Goal: Task Accomplishment & Management: Manage account settings

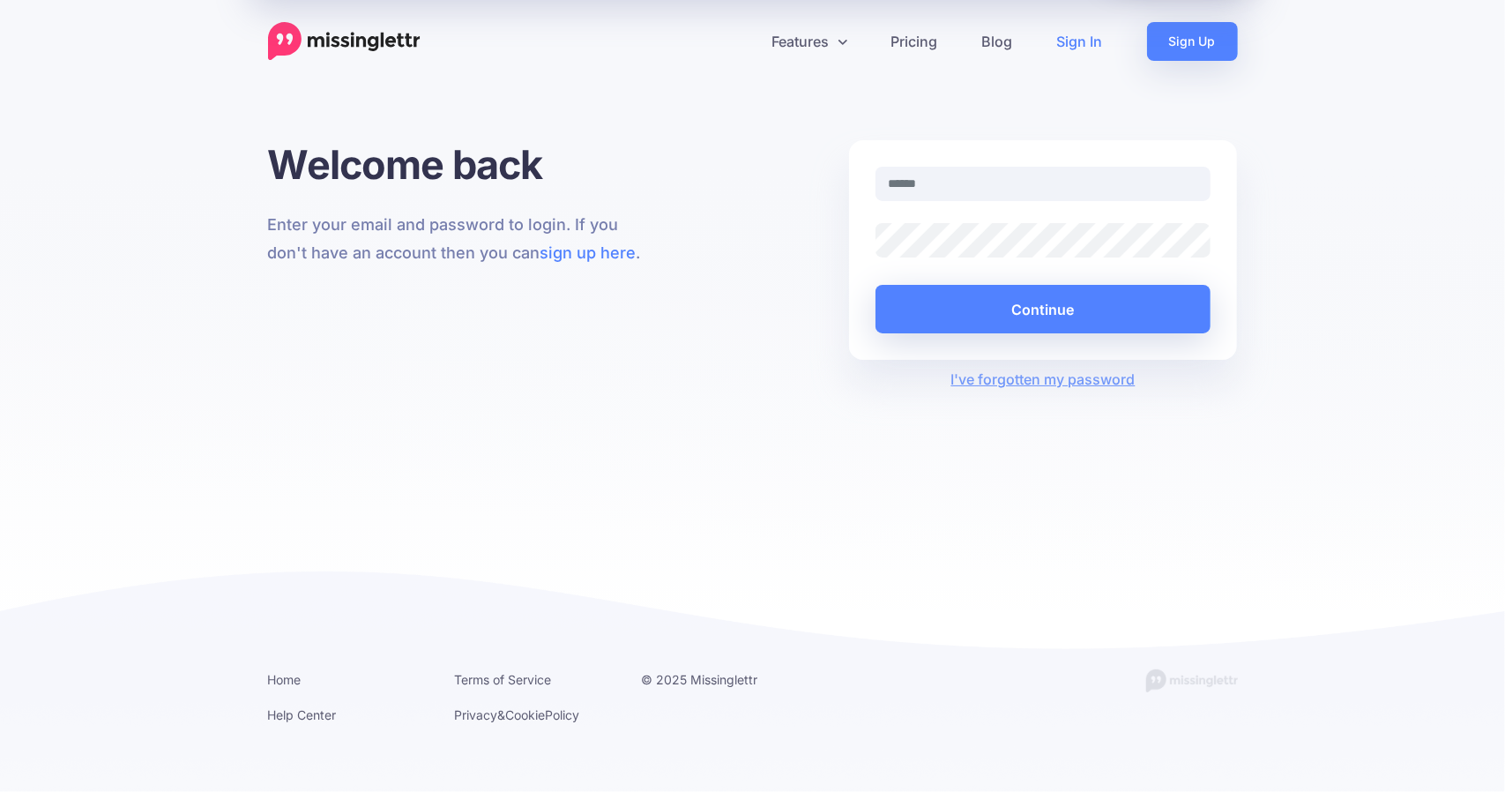
type input "**********"
click at [875, 257] on div at bounding box center [875, 257] width 0 height 0
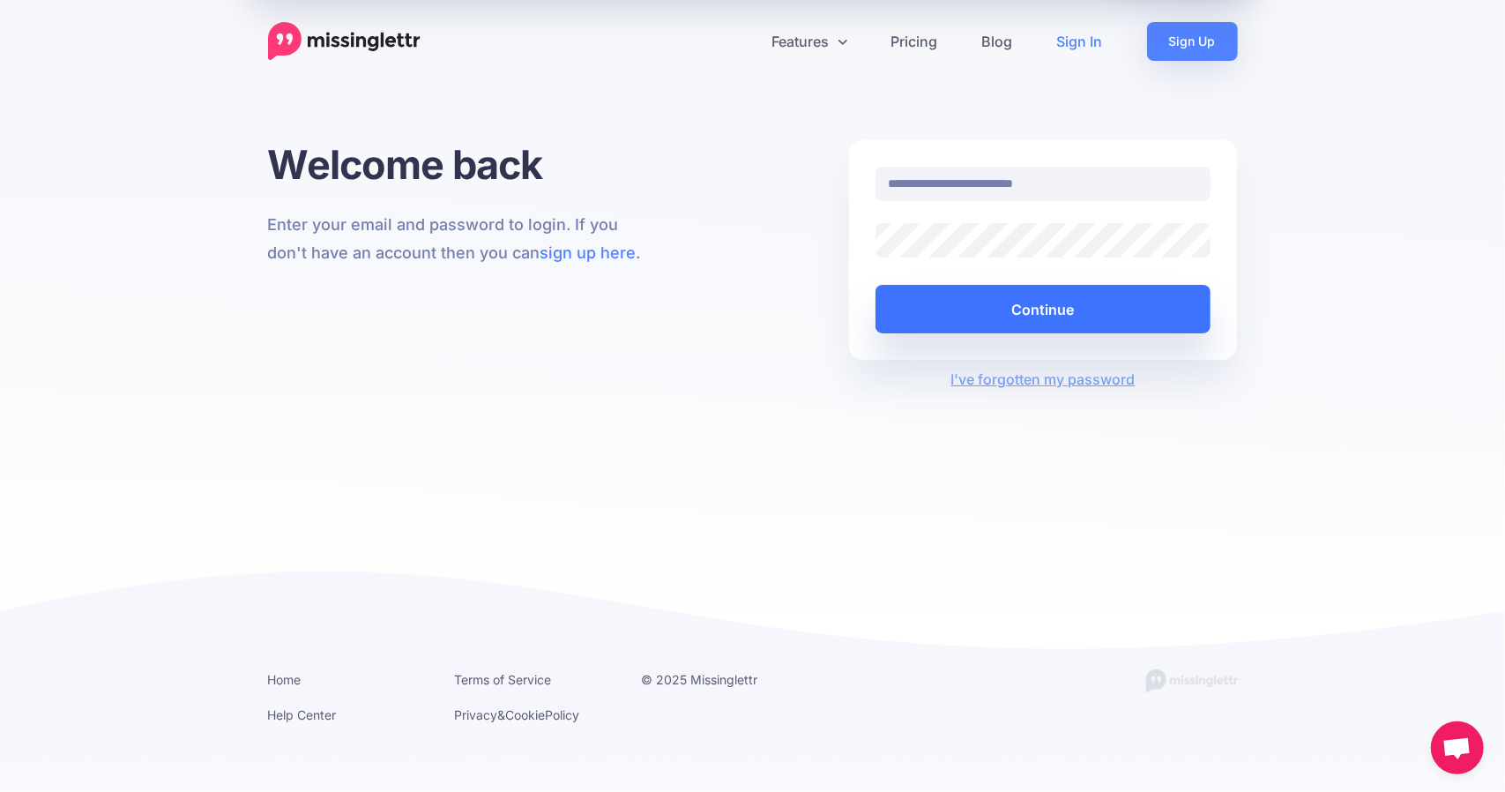
click at [1038, 297] on button "Continue" at bounding box center [1043, 309] width 336 height 48
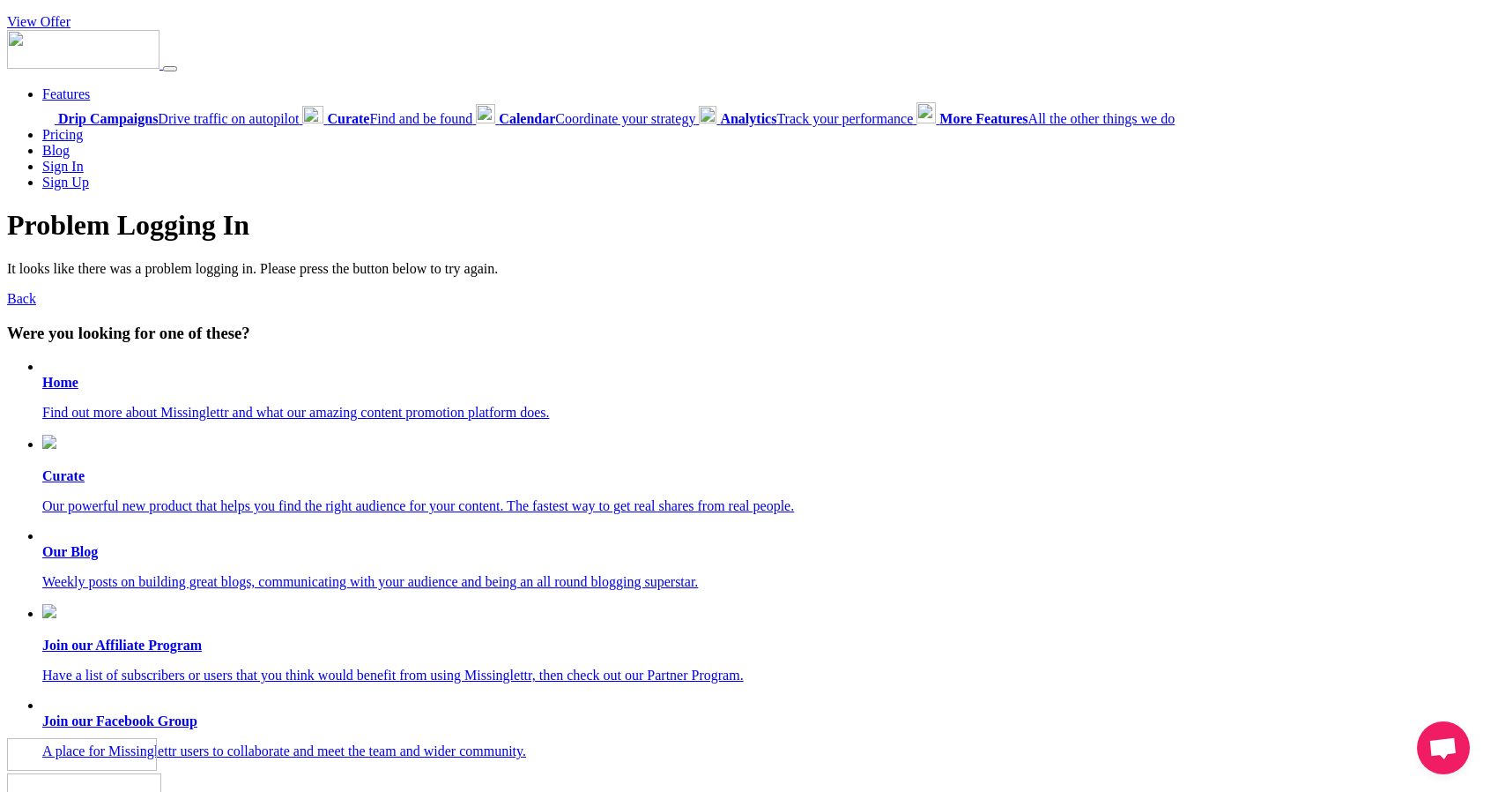
click at [63, 390] on li "Home Find out more about Missinglettr and what our amazing content promotion pl…" at bounding box center [763, 390] width 1442 height 62
click at [63, 389] on b "Home" at bounding box center [60, 382] width 36 height 15
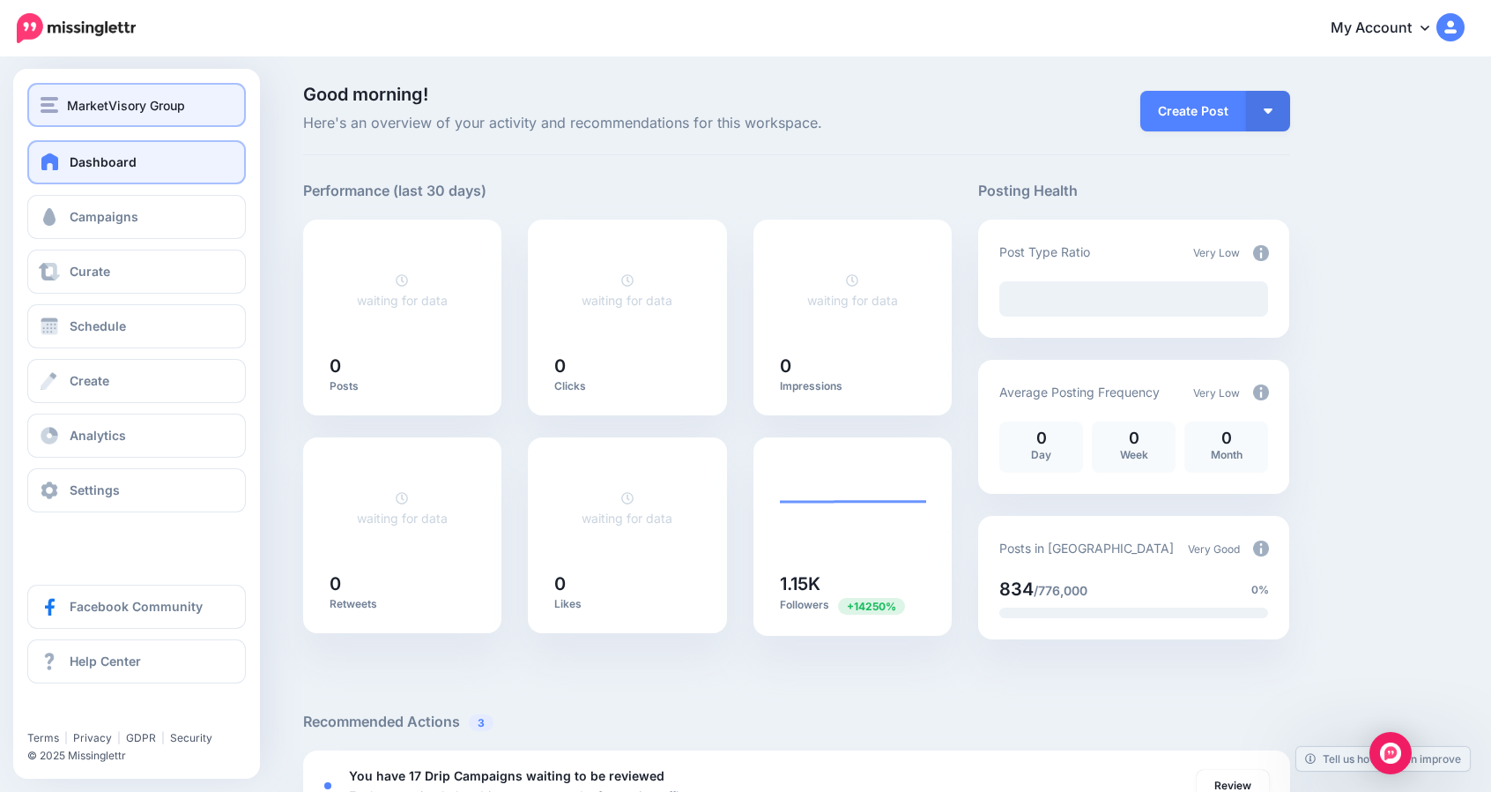
click at [106, 98] on span "MarketVisory Group" at bounding box center [126, 105] width 118 height 20
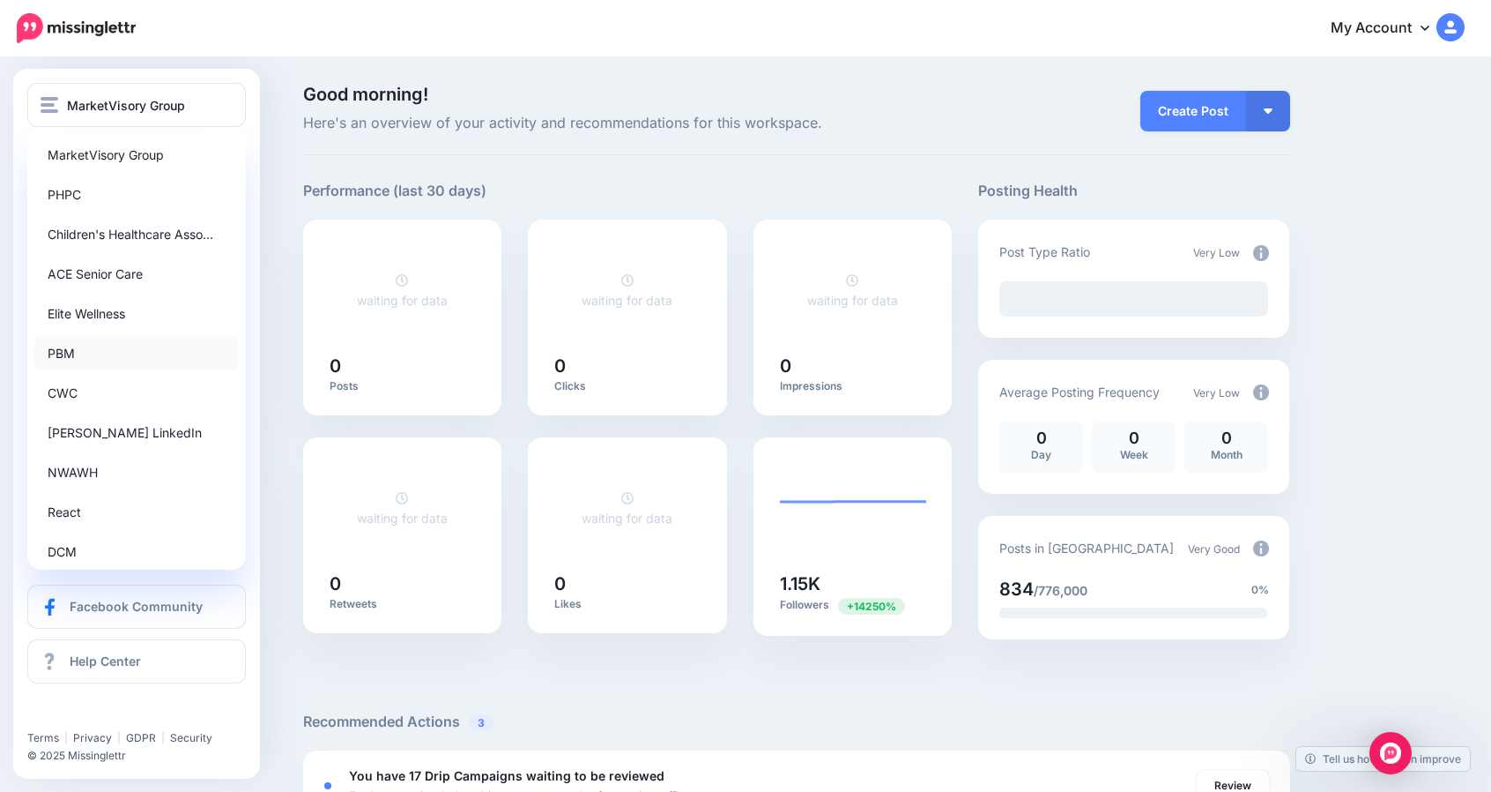
click at [63, 354] on link "PBM" at bounding box center [136, 353] width 204 height 34
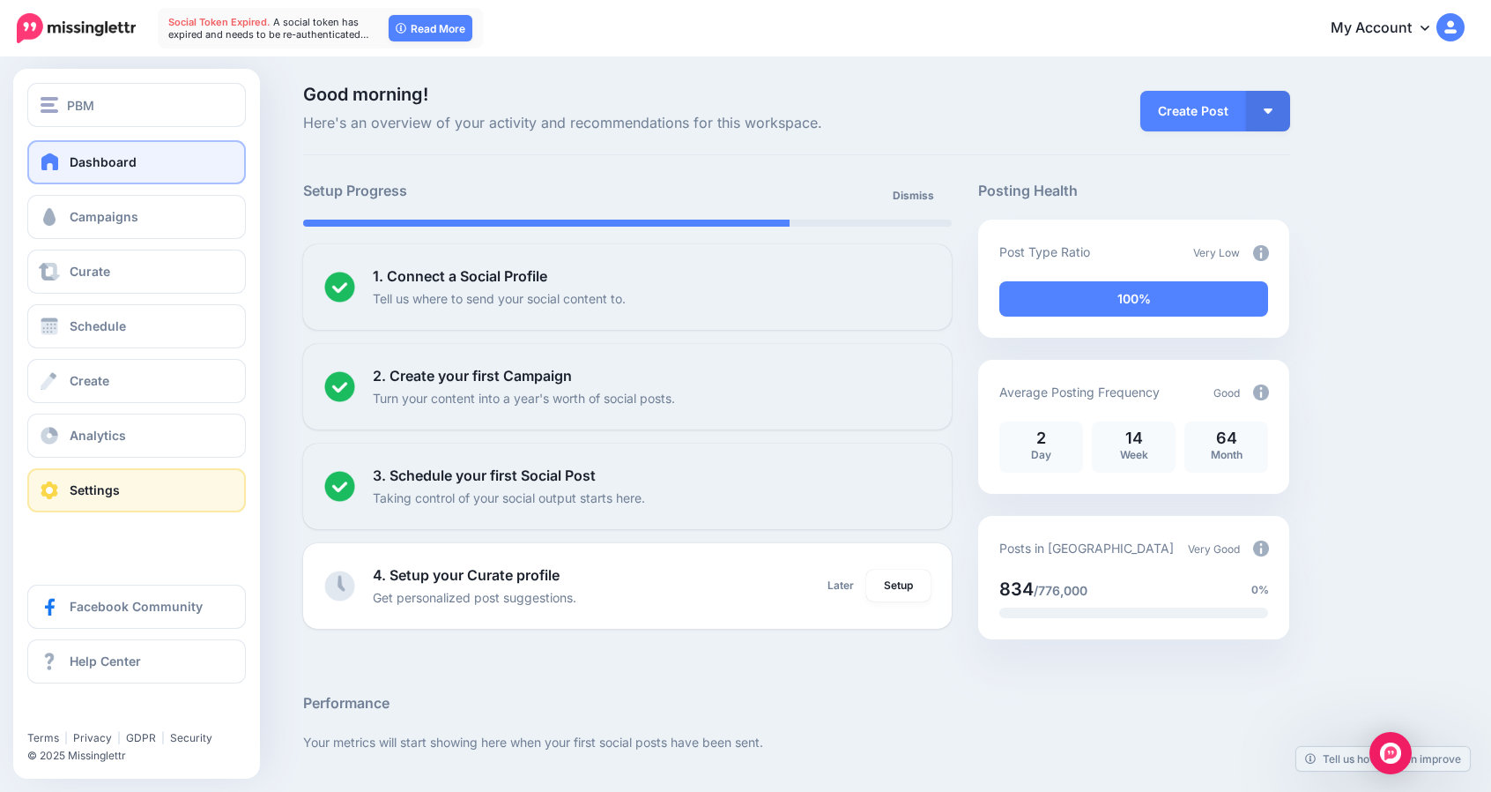
click at [92, 481] on link "Settings" at bounding box center [136, 490] width 219 height 44
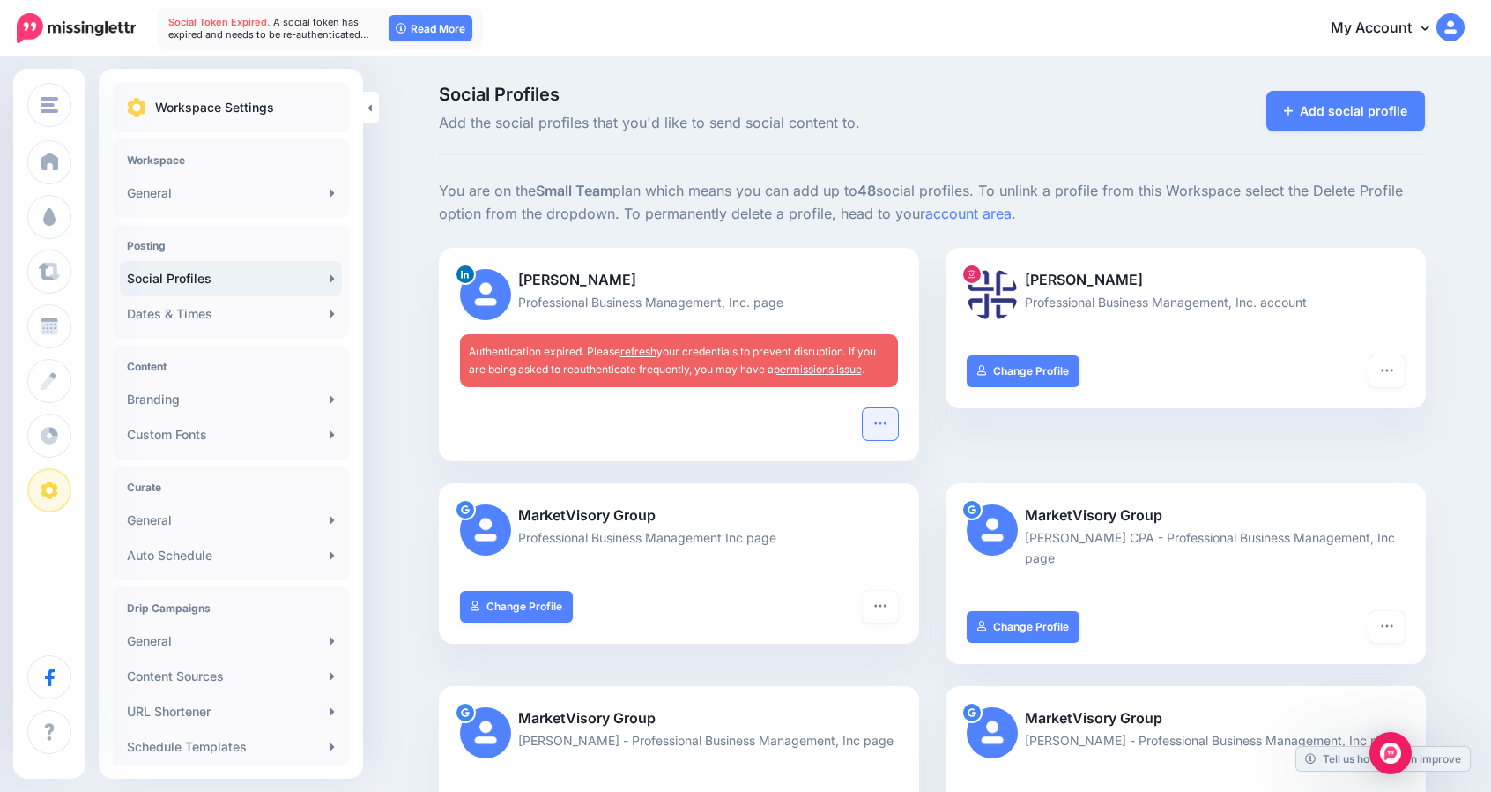
click at [881, 418] on icon "button" at bounding box center [880, 423] width 14 height 14
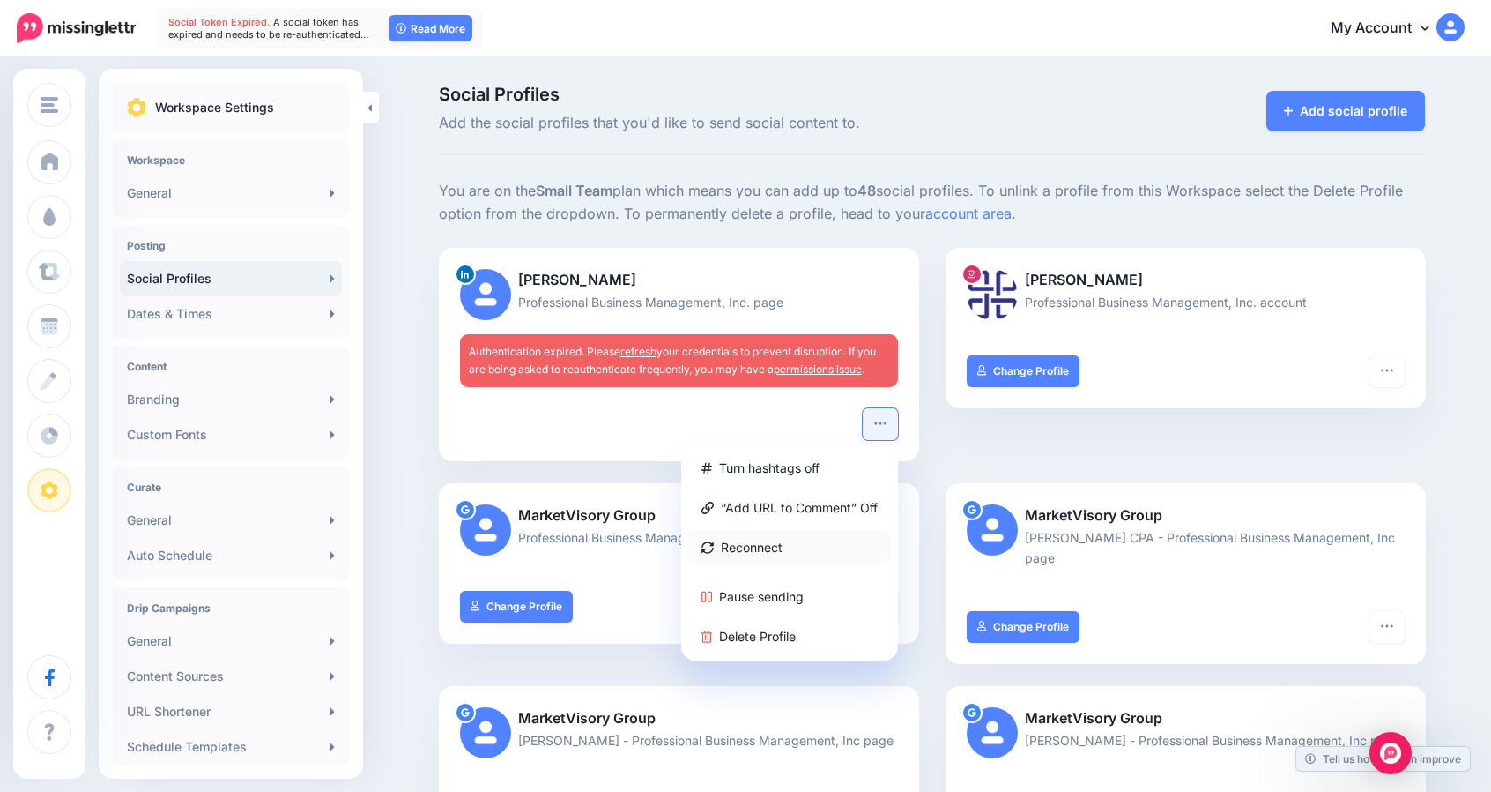
click at [747, 542] on link "Reconnect" at bounding box center [789, 547] width 203 height 34
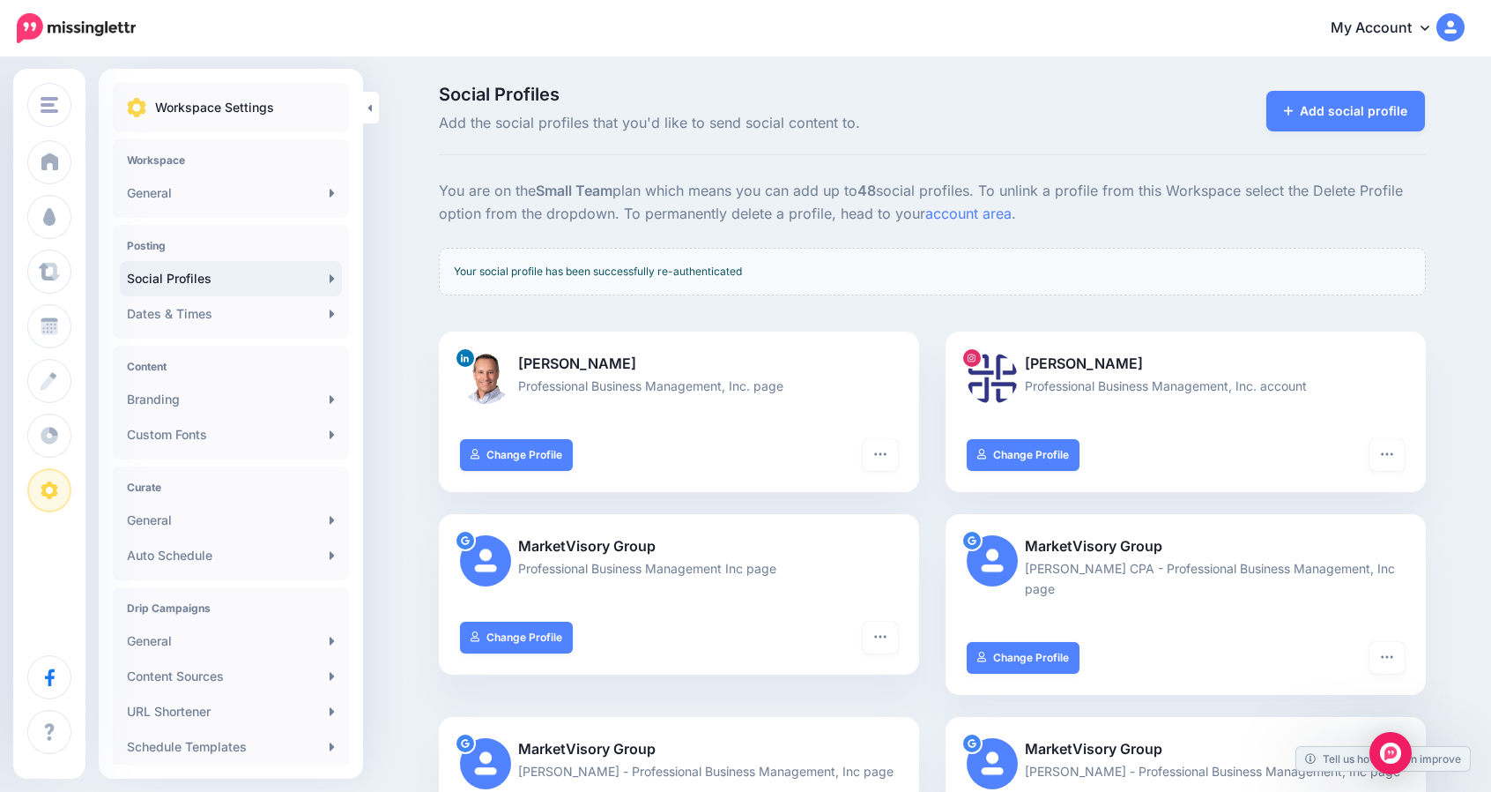
click at [1414, 18] on link "My Account" at bounding box center [1389, 28] width 152 height 43
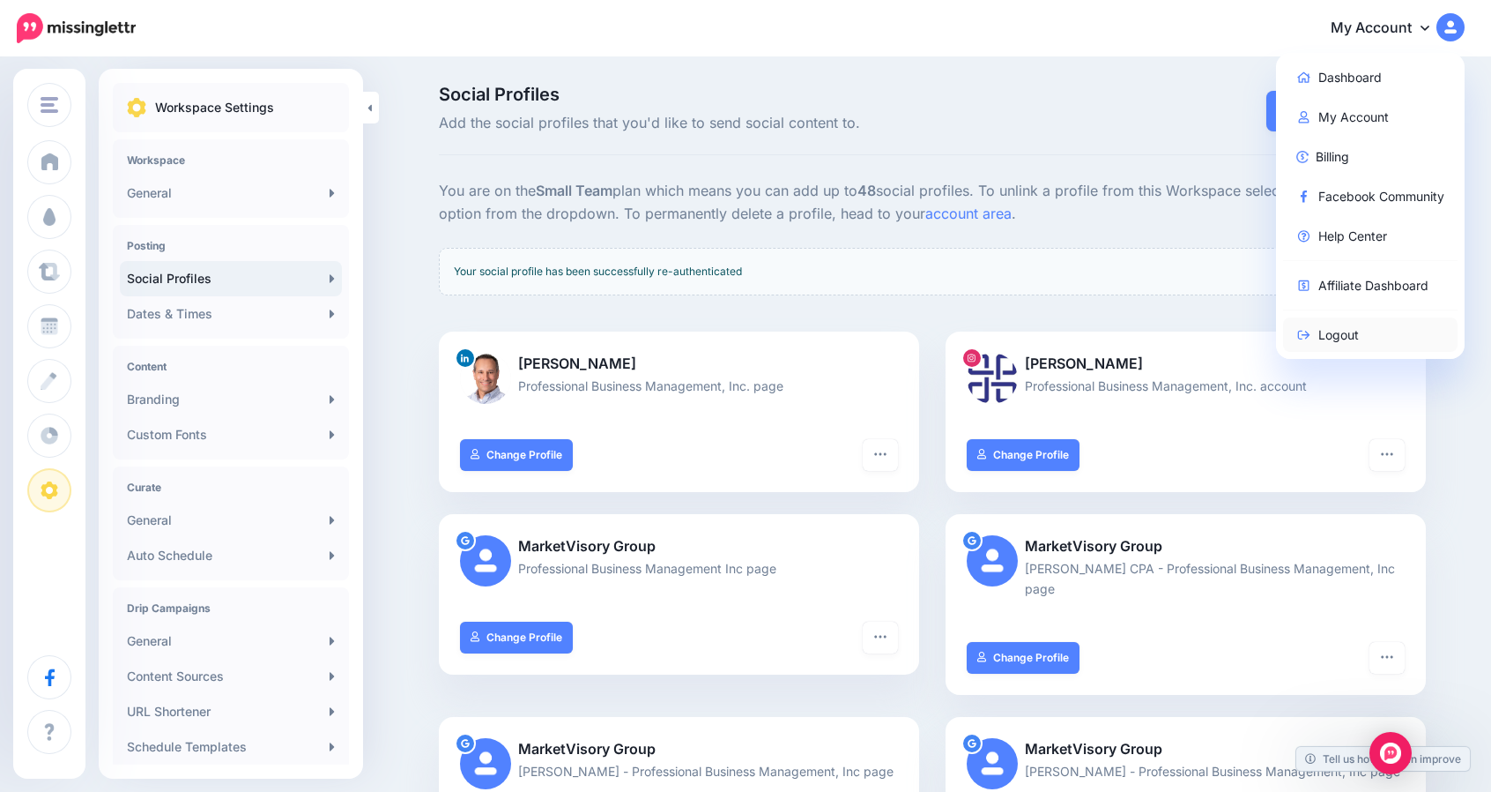
click at [1345, 328] on link "Logout" at bounding box center [1370, 334] width 175 height 34
